Goal: Task Accomplishment & Management: Manage account settings

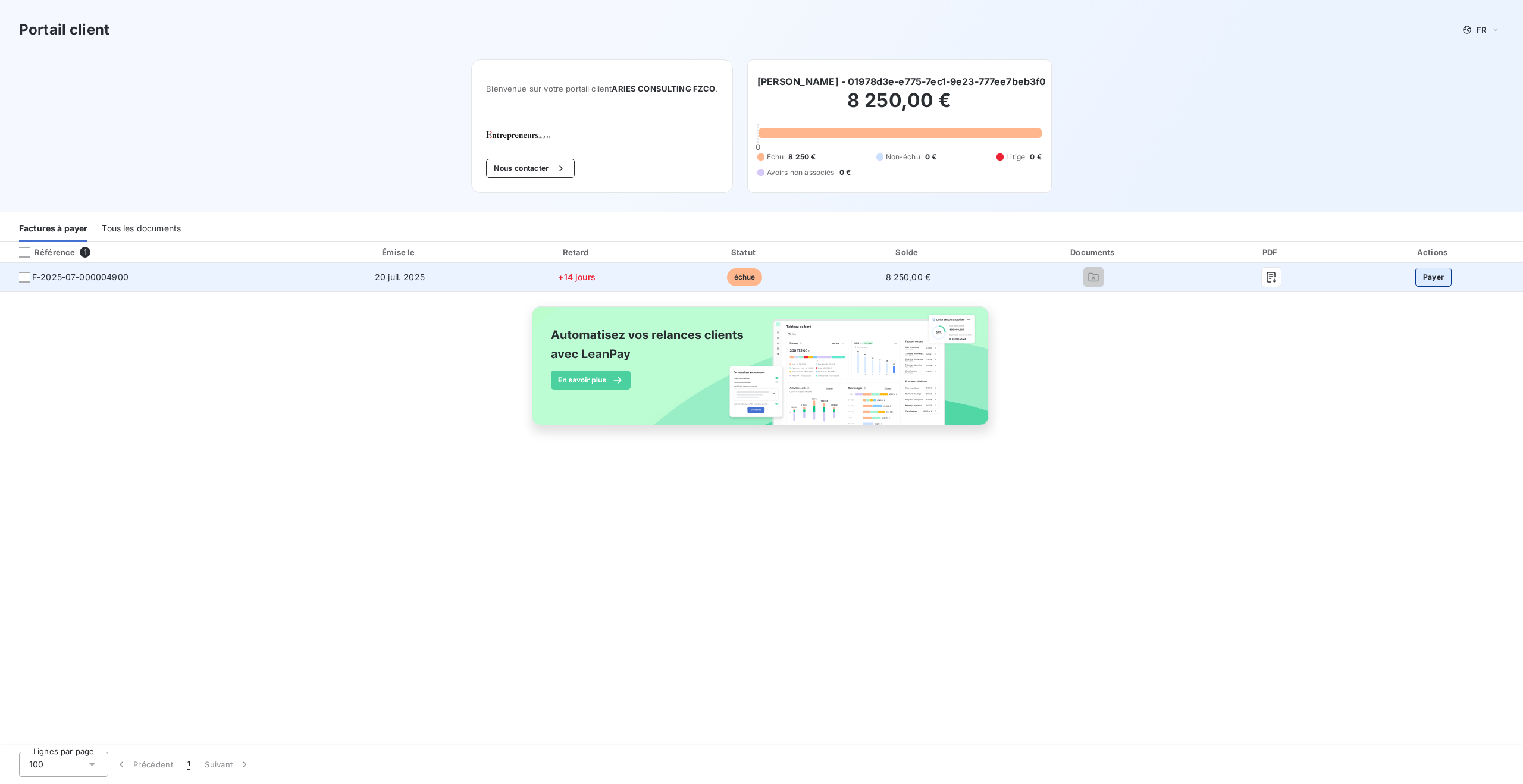
click at [1440, 281] on button "Payer" at bounding box center [1433, 277] width 37 height 19
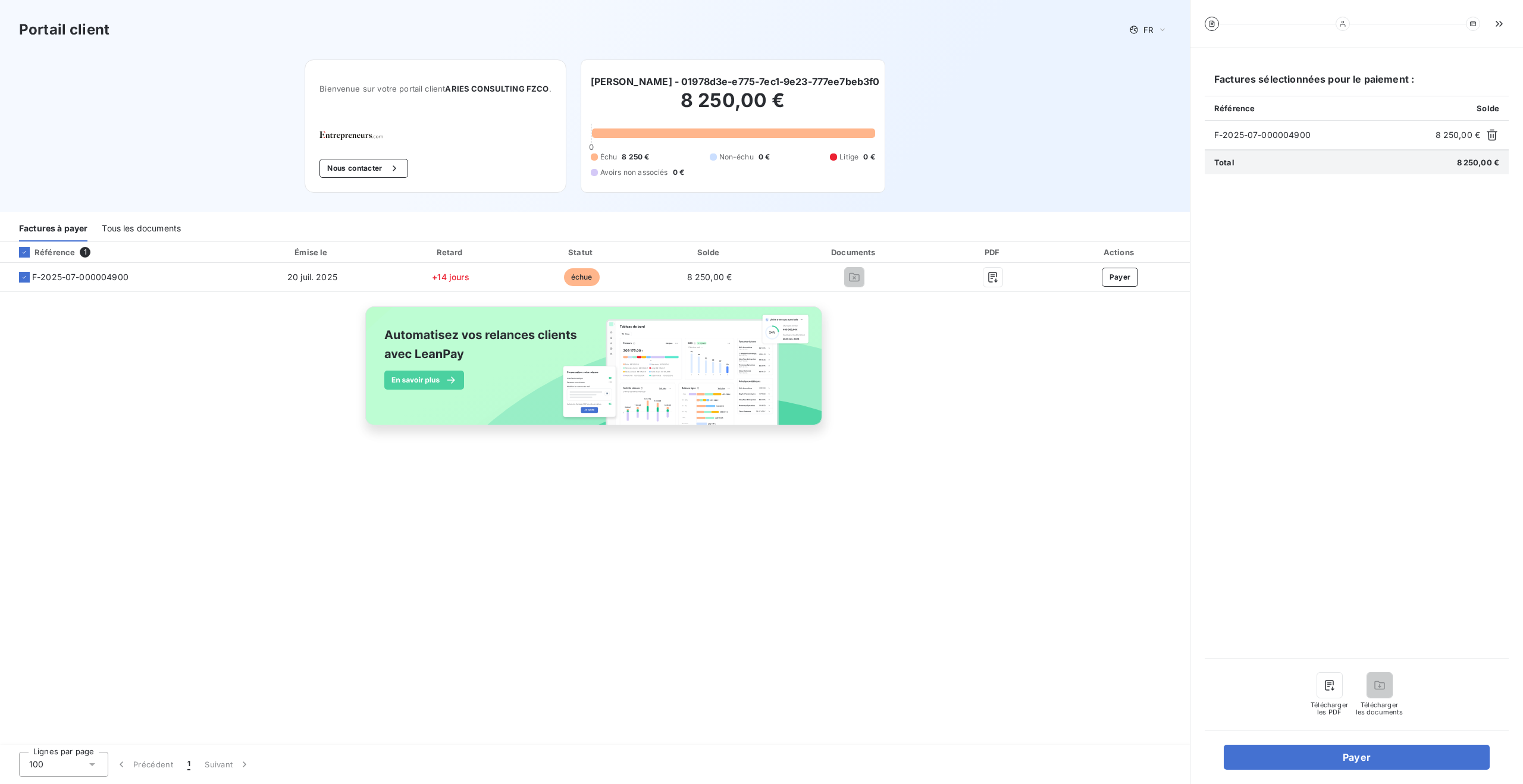
click at [1327, 770] on div "Factures sélectionnées pour le paiement : Référence Solde F-2025-07-000004900 8…" at bounding box center [1356, 416] width 332 height 736
